Goal: Transaction & Acquisition: Purchase product/service

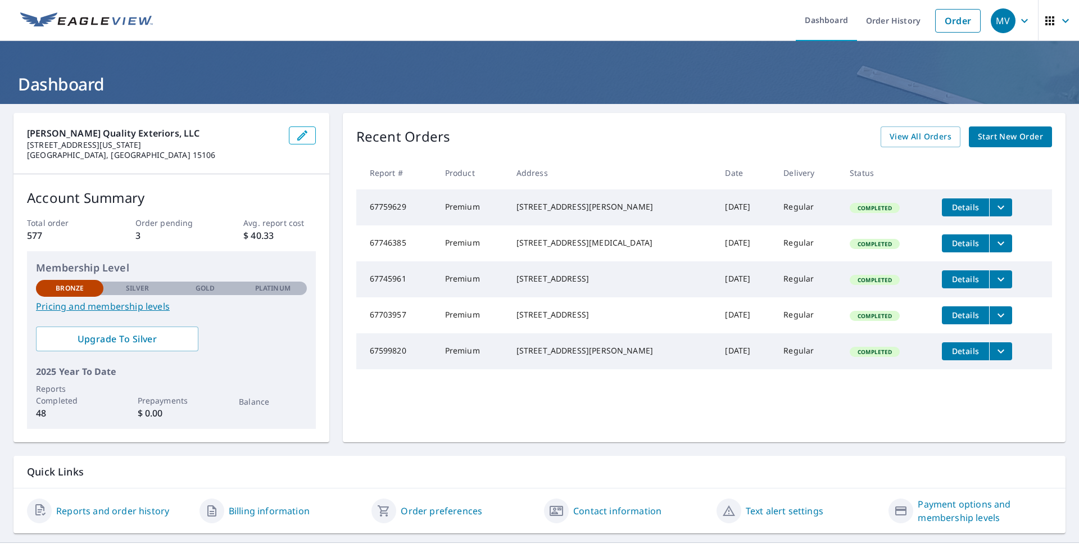
click at [989, 134] on span "Start New Order" at bounding box center [1010, 137] width 65 height 14
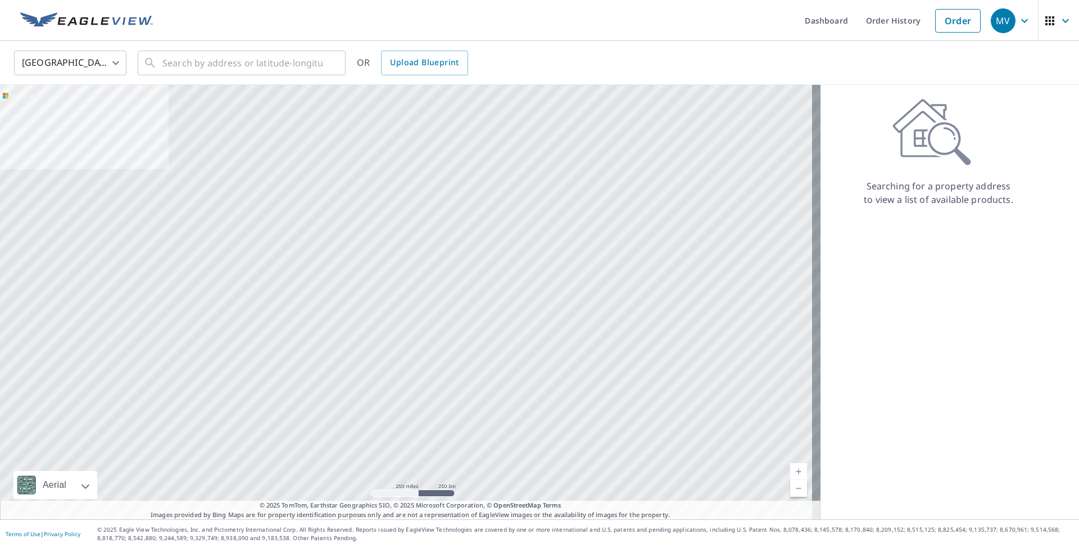
click at [371, 65] on div "OR Upload Blueprint" at bounding box center [412, 63] width 111 height 25
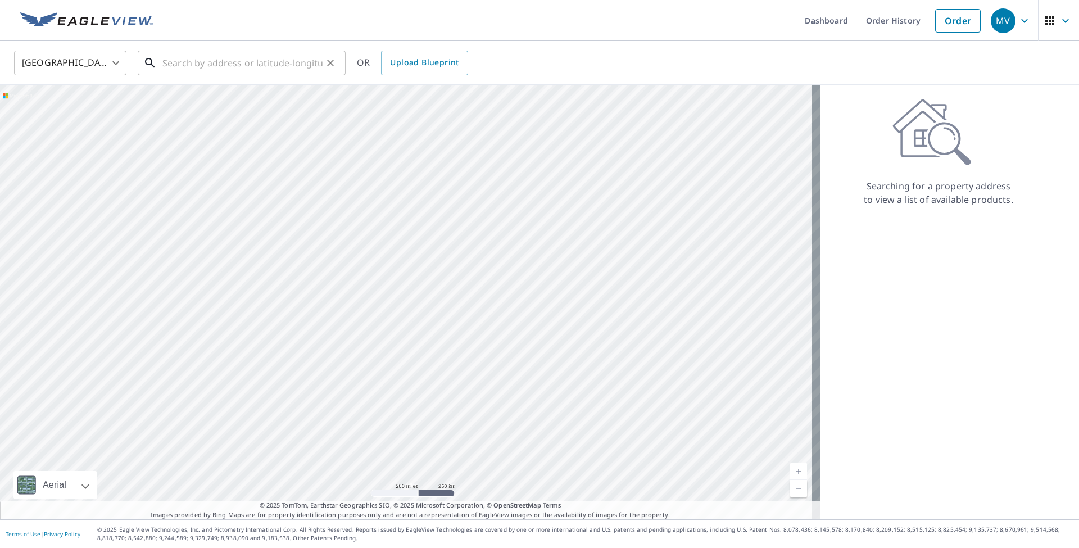
click at [215, 55] on input "text" at bounding box center [242, 62] width 160 height 31
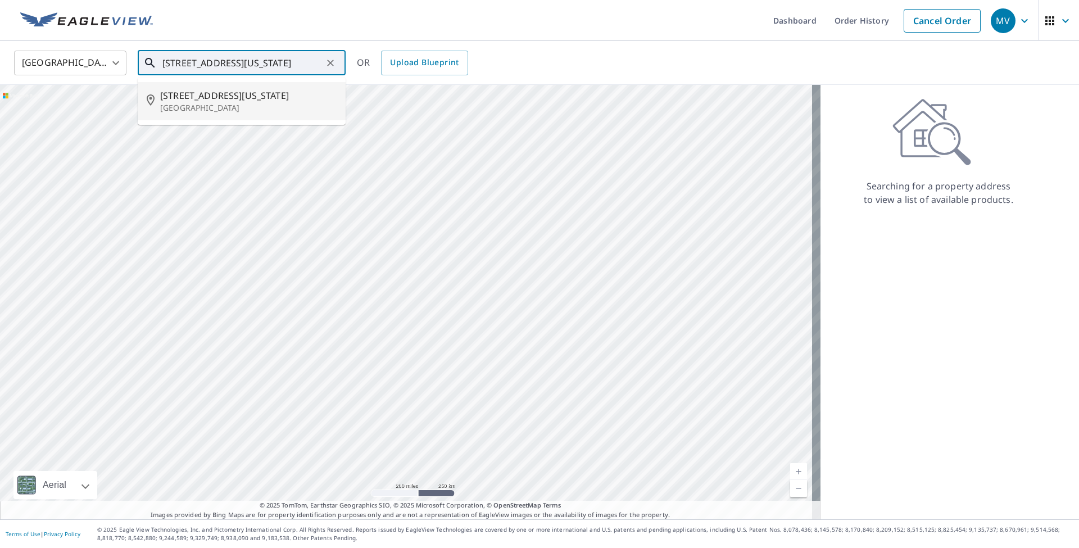
click at [223, 107] on p "[GEOGRAPHIC_DATA]" at bounding box center [248, 107] width 176 height 11
type input "[STREET_ADDRESS][US_STATE]"
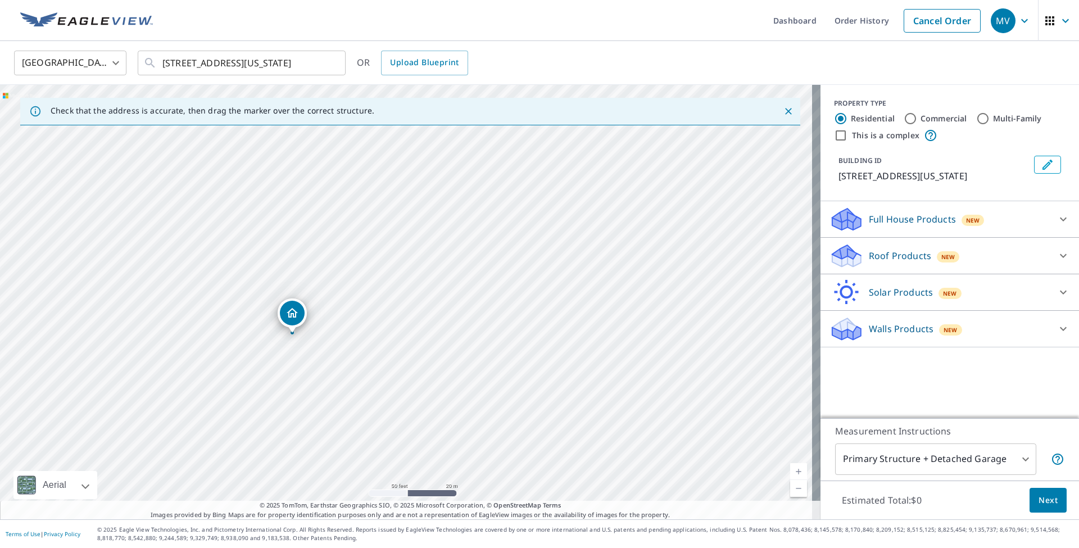
click at [903, 258] on p "Roof Products" at bounding box center [900, 255] width 62 height 13
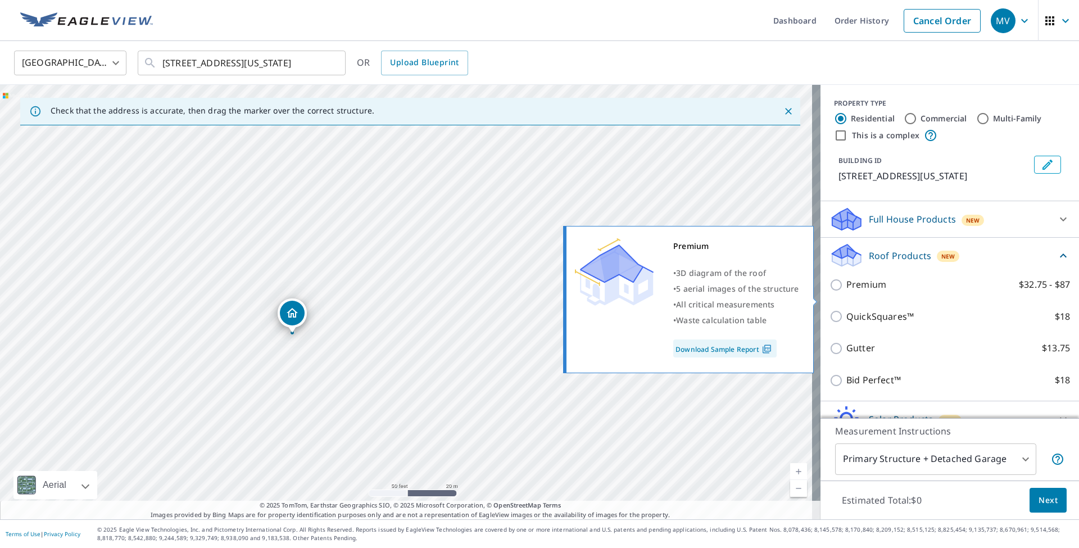
click at [876, 292] on p "Premium" at bounding box center [866, 285] width 40 height 14
click at [846, 292] on input "Premium $32.75 - $87" at bounding box center [838, 284] width 17 height 13
checkbox input "true"
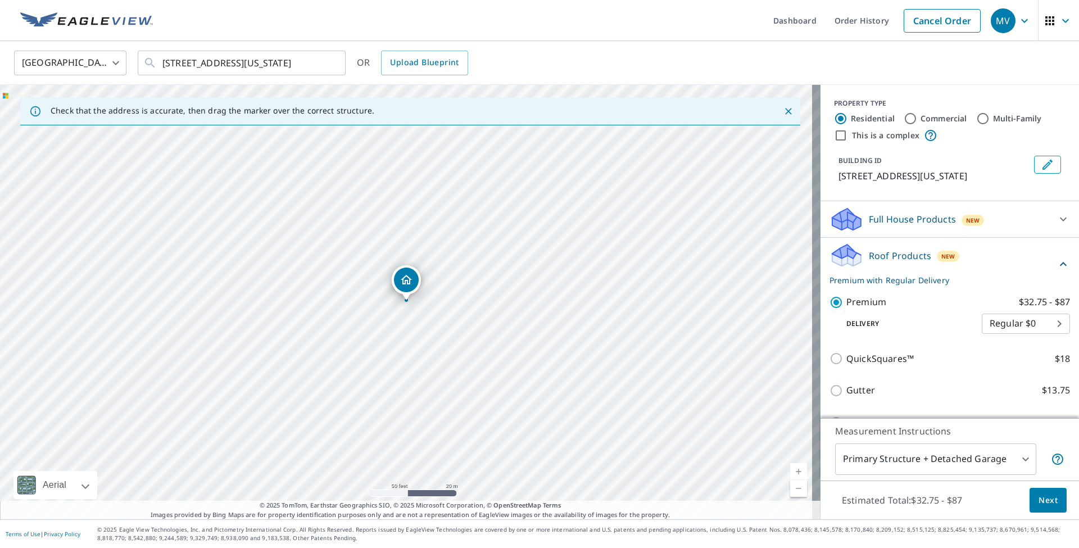
click at [1040, 495] on span "Next" at bounding box center [1048, 500] width 19 height 14
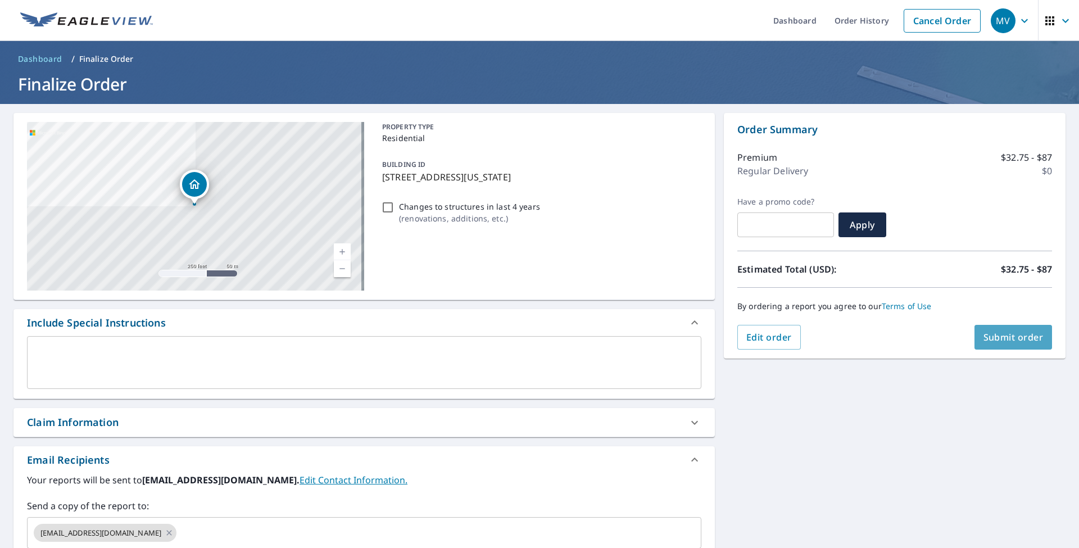
click at [1019, 342] on span "Submit order" at bounding box center [1014, 337] width 60 height 12
